Goal: Task Accomplishment & Management: Use online tool/utility

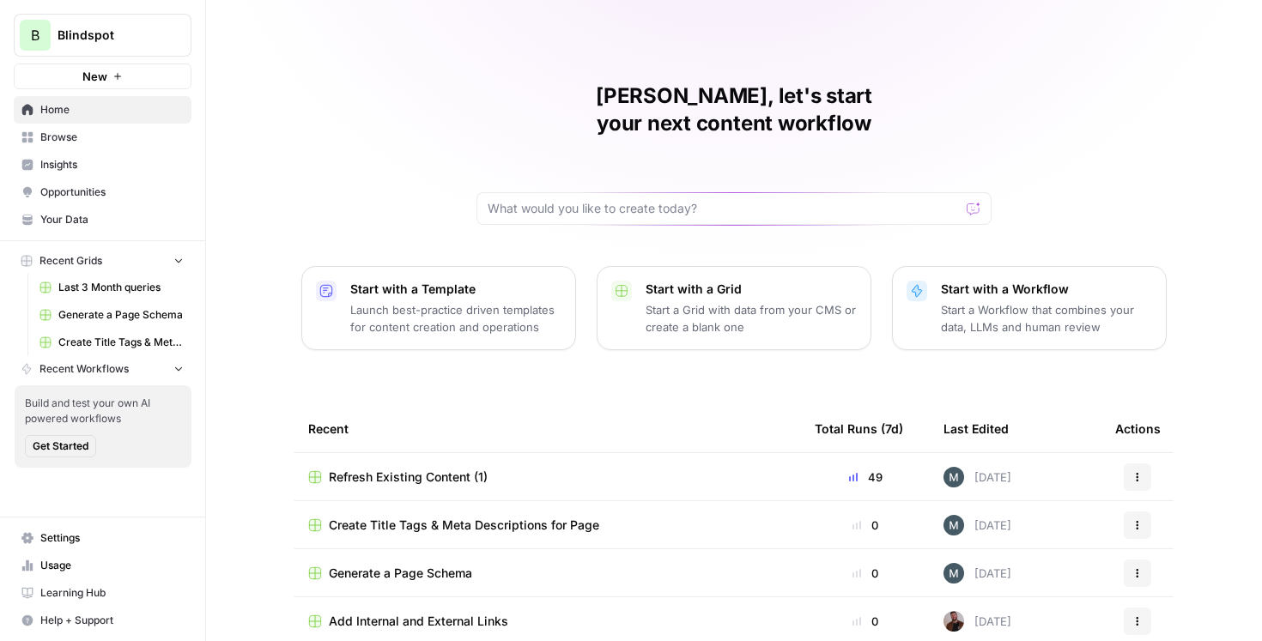
click at [117, 282] on span "Last 3 Month queries" at bounding box center [120, 287] width 125 height 15
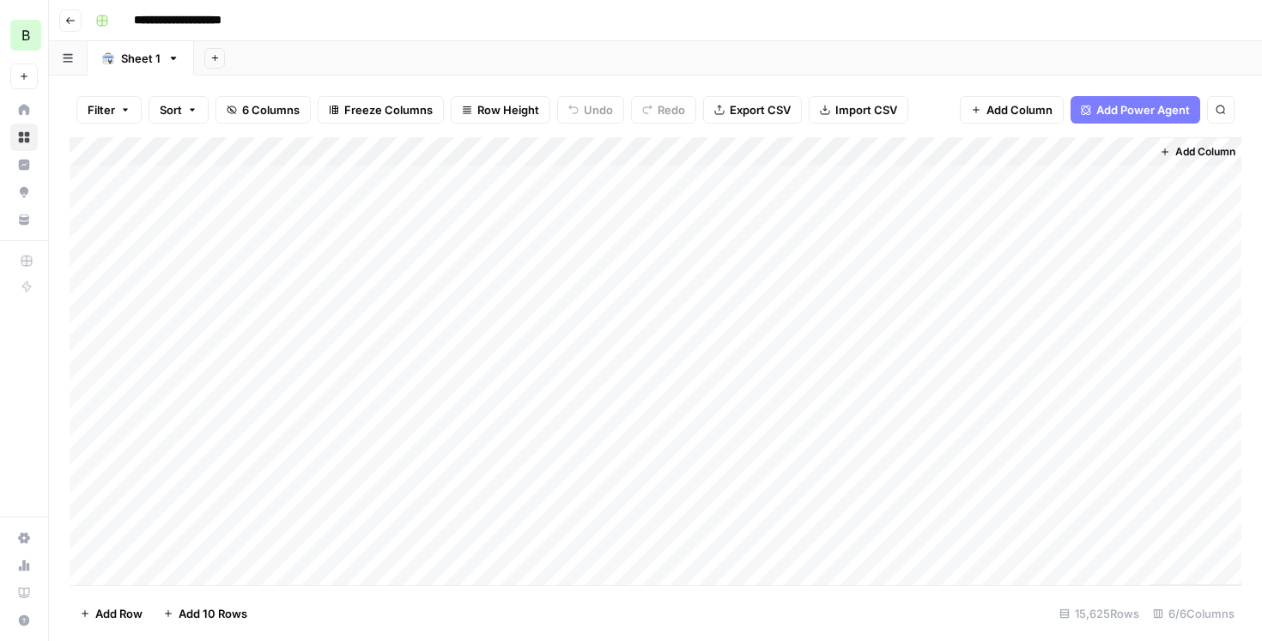
click at [71, 21] on icon "button" at bounding box center [70, 20] width 10 height 10
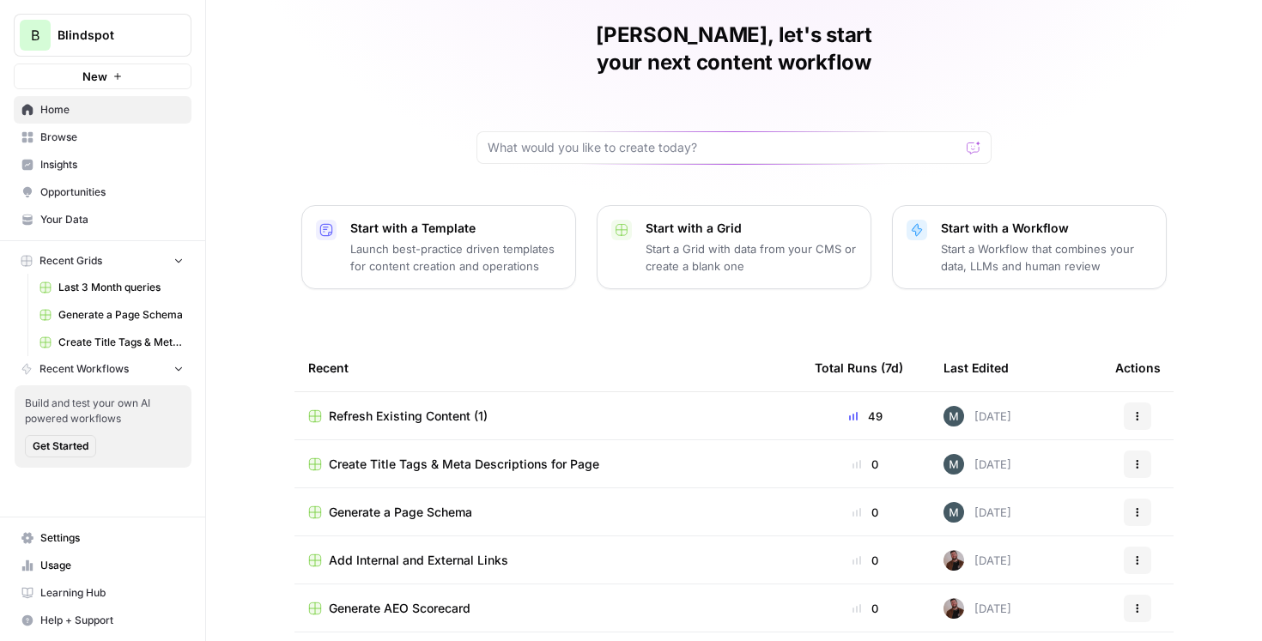
scroll to position [100, 0]
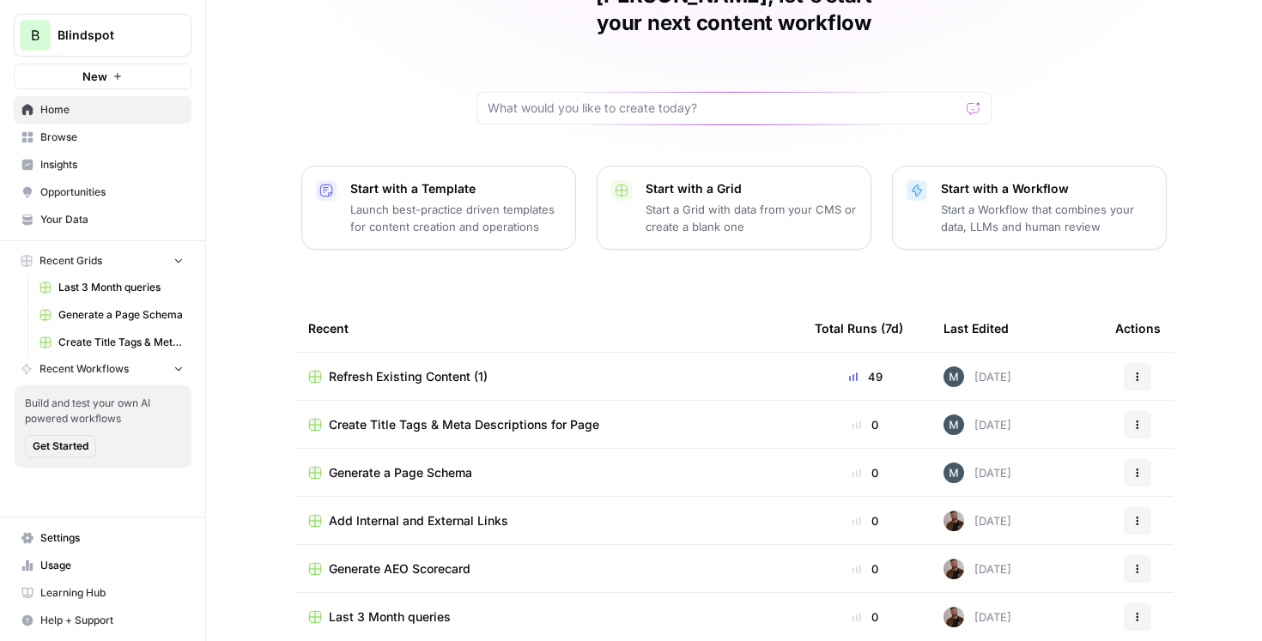
click at [448, 368] on span "Refresh Existing Content (1)" at bounding box center [408, 376] width 159 height 17
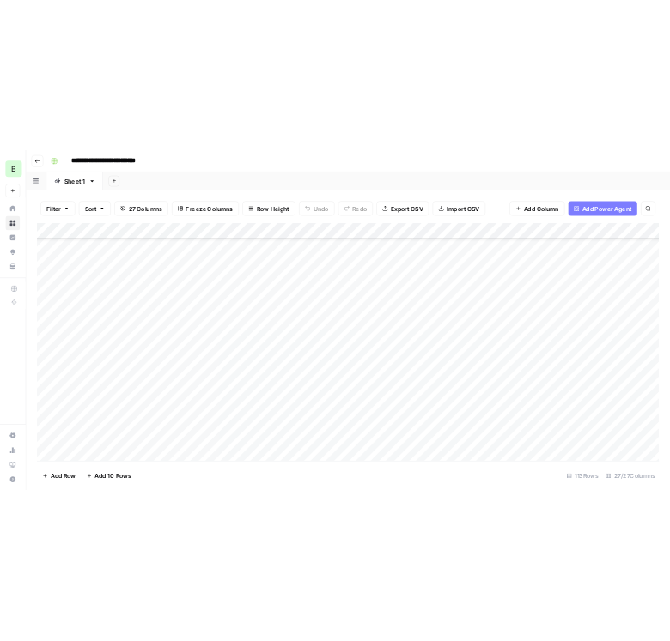
scroll to position [689, 0]
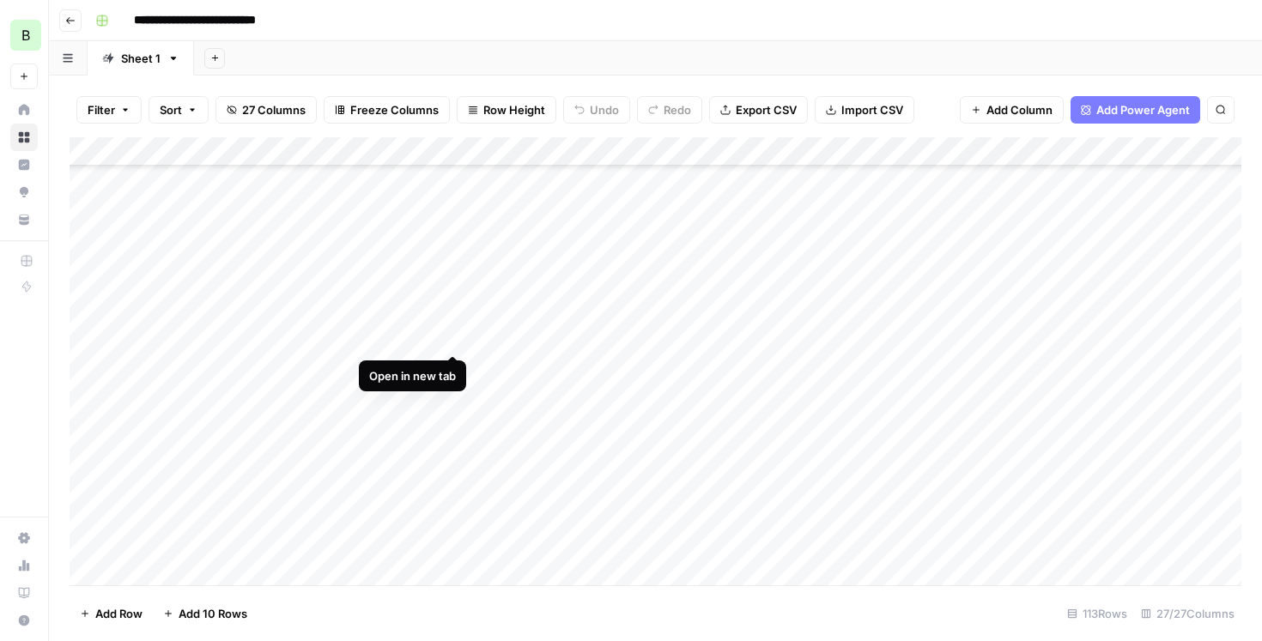
click at [456, 340] on div "Add Column" at bounding box center [656, 361] width 1172 height 448
click at [385, 367] on div "Add Column" at bounding box center [656, 361] width 1172 height 448
click at [445, 368] on div "Add Column" at bounding box center [656, 361] width 1172 height 448
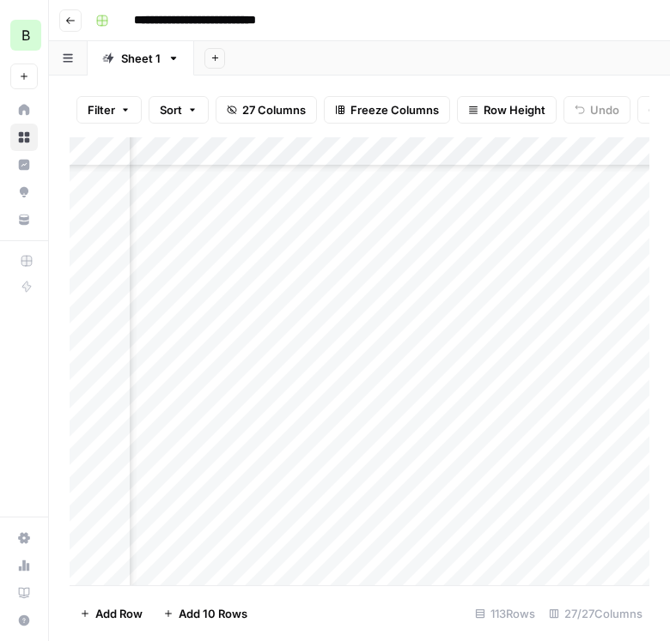
scroll to position [689, 207]
click at [533, 365] on div "Add Column" at bounding box center [360, 361] width 580 height 448
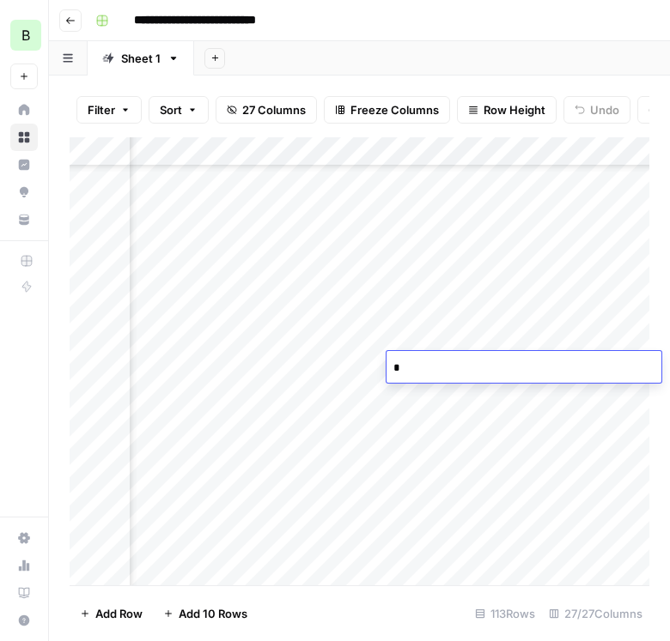
click at [531, 407] on div "Add Column" at bounding box center [360, 361] width 580 height 448
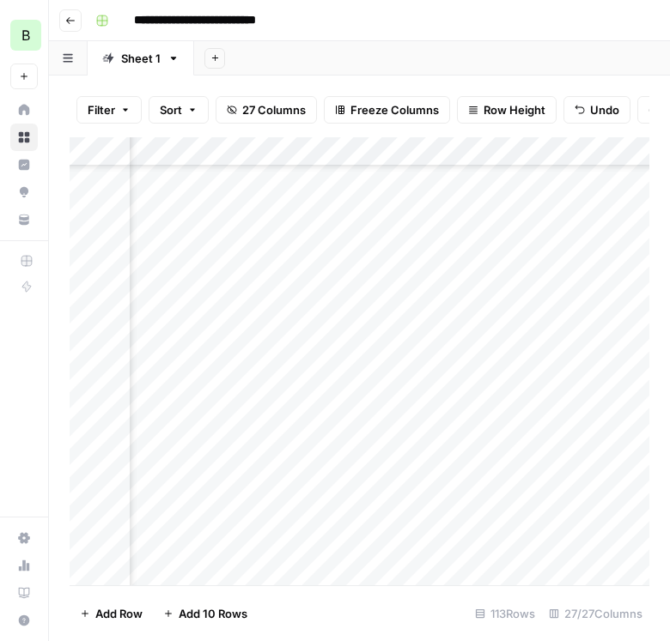
scroll to position [689, 0]
click at [452, 396] on div "Add Column" at bounding box center [360, 361] width 580 height 448
